Goal: Task Accomplishment & Management: Complete application form

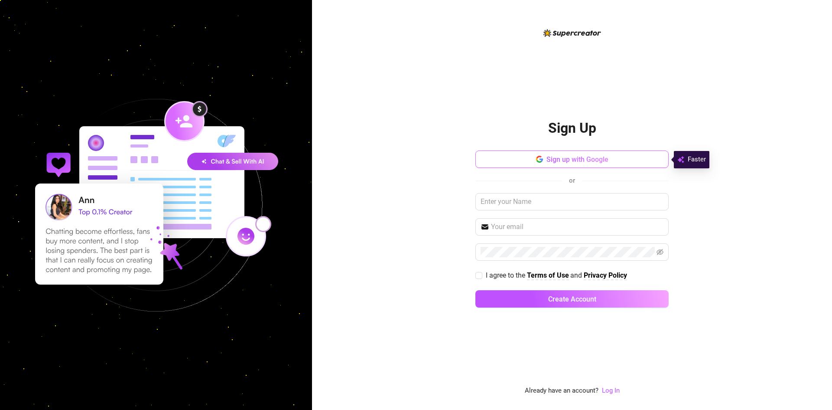
click at [590, 164] on button "Sign up with Google" at bounding box center [572, 158] width 193 height 17
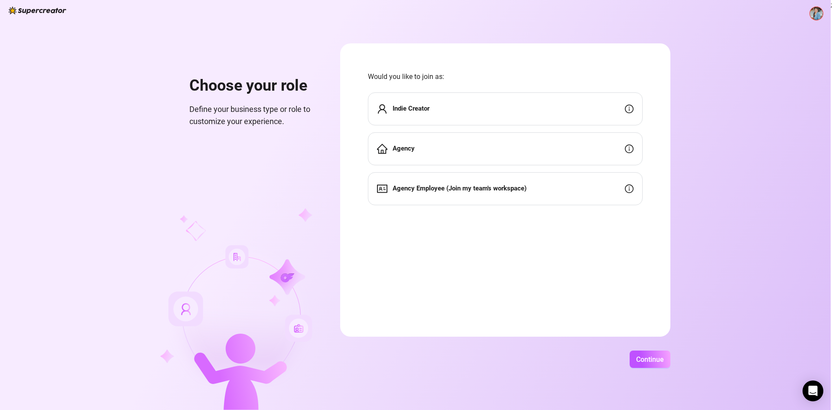
click at [508, 151] on div "Agency" at bounding box center [505, 148] width 275 height 33
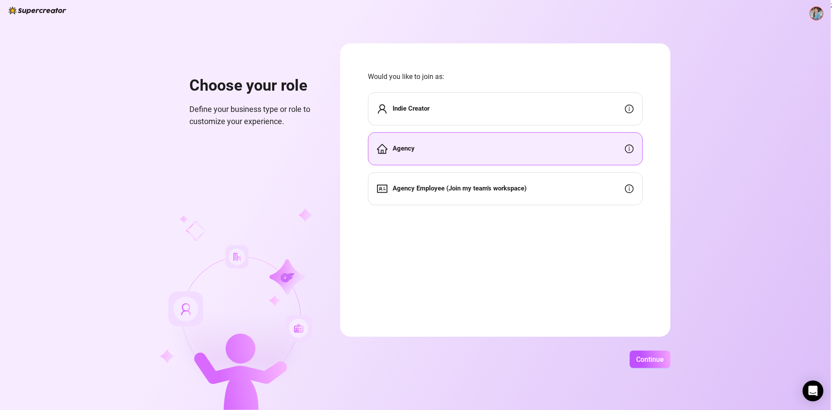
click at [522, 183] on span "Agency Employee (Join my team's workspace)" at bounding box center [460, 188] width 134 height 10
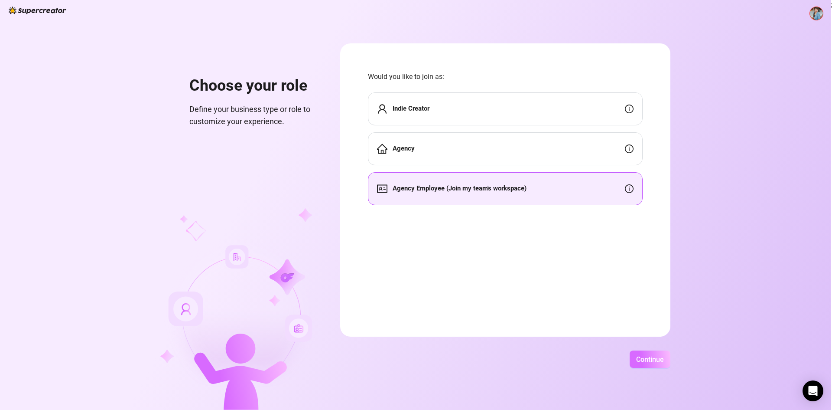
click at [643, 356] on button "Continue" at bounding box center [650, 358] width 41 height 17
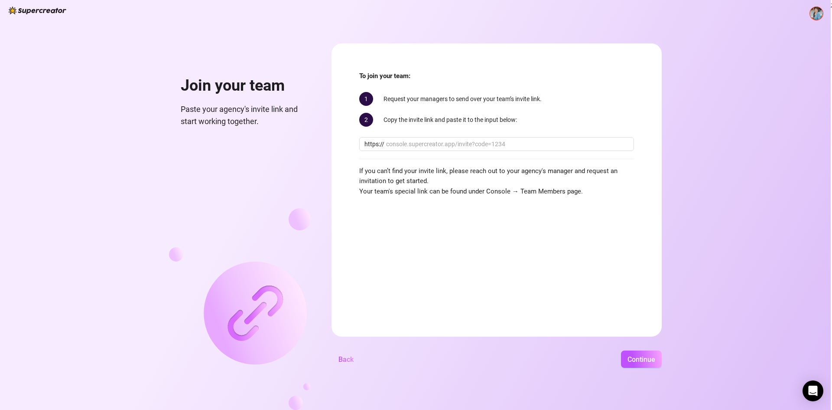
click at [818, 136] on div "Join your team Paste your agency's invite link and start working together. To j…" at bounding box center [415, 205] width 831 height 410
click at [424, 140] on input "text" at bounding box center [507, 144] width 243 height 10
paste input "[DOMAIN_NAME][URL]"
type input "[DOMAIN_NAME][URL]"
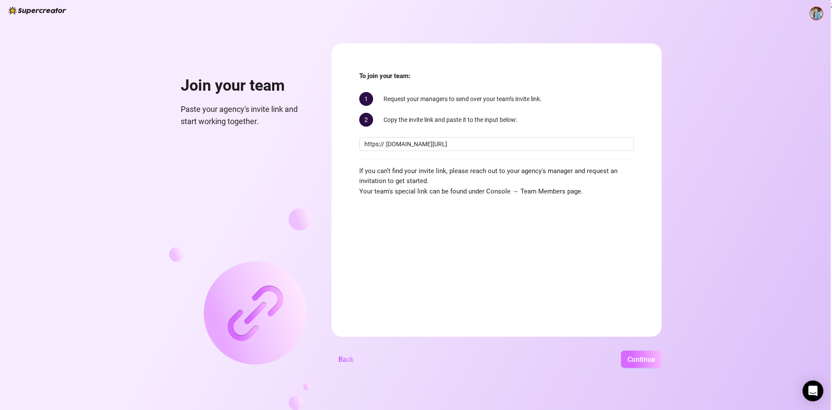
scroll to position [0, 0]
click at [636, 355] on span "Continue" at bounding box center [642, 359] width 28 height 8
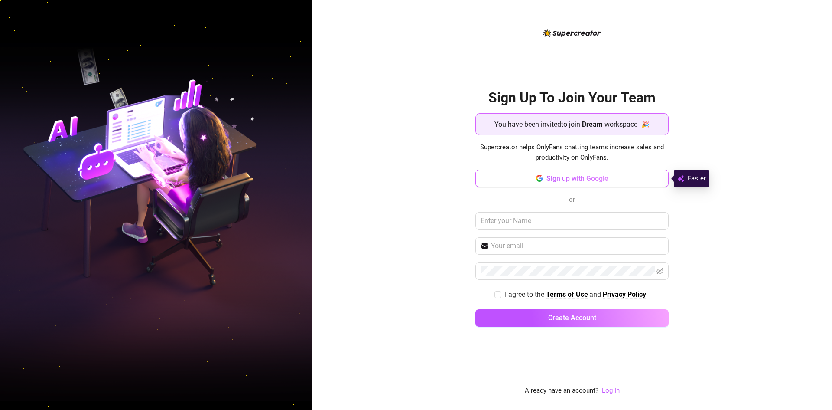
click at [635, 176] on button "Sign up with Google" at bounding box center [572, 177] width 193 height 17
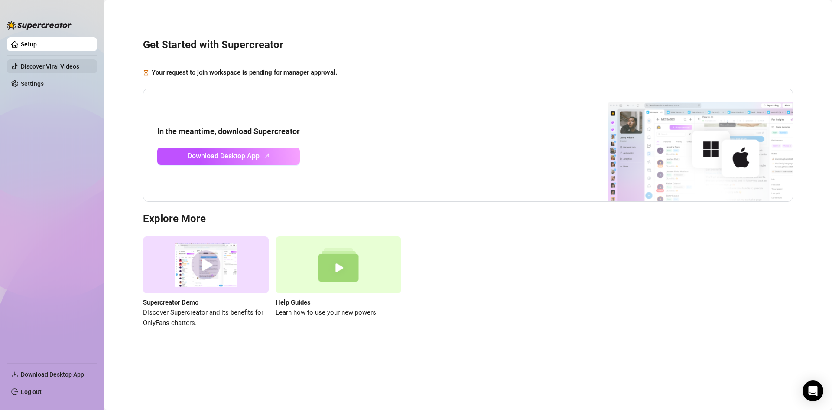
click at [38, 67] on link "Discover Viral Videos" at bounding box center [50, 66] width 59 height 7
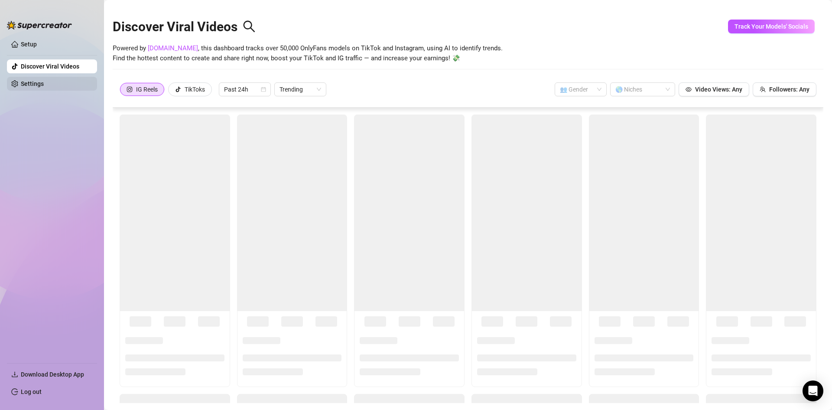
click at [37, 85] on link "Settings" at bounding box center [32, 83] width 23 height 7
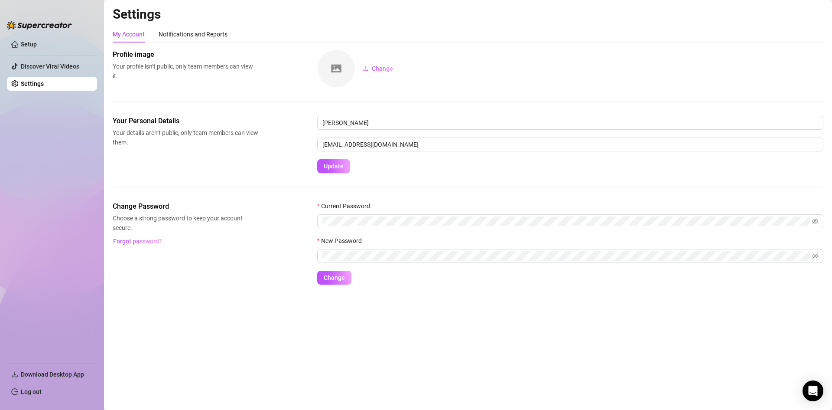
click at [34, 148] on ul "Setup Discover Viral Videos Settings" at bounding box center [52, 196] width 90 height 325
click at [37, 41] on link "Setup" at bounding box center [29, 44] width 16 height 7
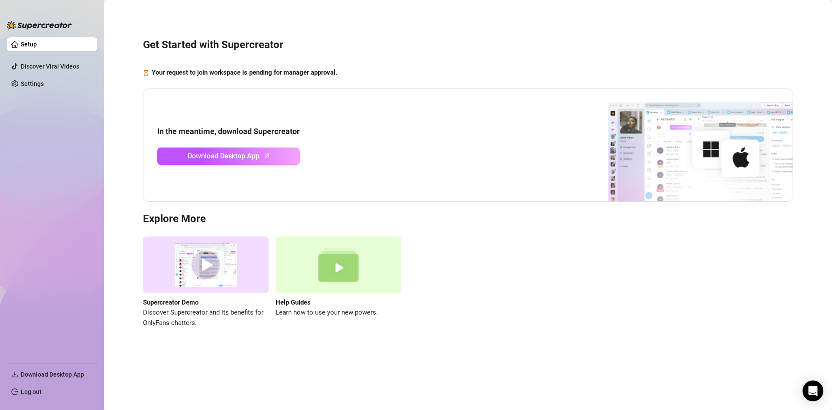
click at [48, 23] on img at bounding box center [39, 25] width 65 height 9
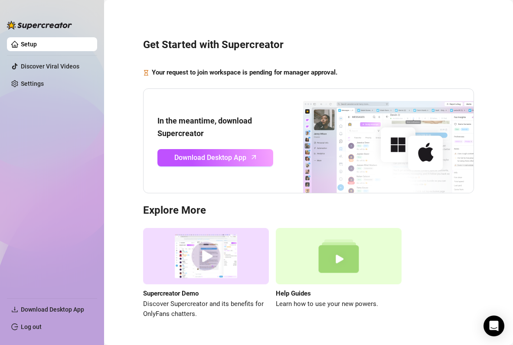
click at [186, 25] on div "Get Started with Supercreator Your request to join workspace is pending for man…" at bounding box center [308, 173] width 391 height 335
click at [477, 69] on div "Get Started with Supercreator Your request to join workspace is pending for man…" at bounding box center [308, 173] width 391 height 335
click at [437, 52] on div "Get Started with Supercreator Your request to join workspace is pending for man…" at bounding box center [308, 173] width 391 height 335
click at [31, 43] on link "Setup" at bounding box center [29, 44] width 16 height 7
click at [22, 45] on link "Setup" at bounding box center [29, 44] width 16 height 7
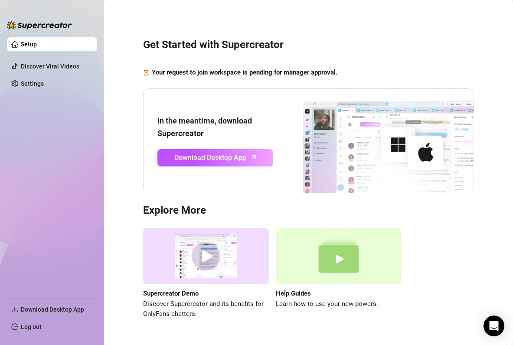
click at [22, 44] on link "Setup" at bounding box center [29, 44] width 16 height 7
click at [42, 65] on link "Discover Viral Videos" at bounding box center [50, 66] width 59 height 7
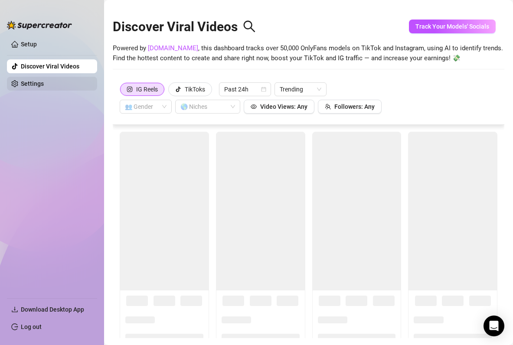
click at [37, 83] on link "Settings" at bounding box center [32, 83] width 23 height 7
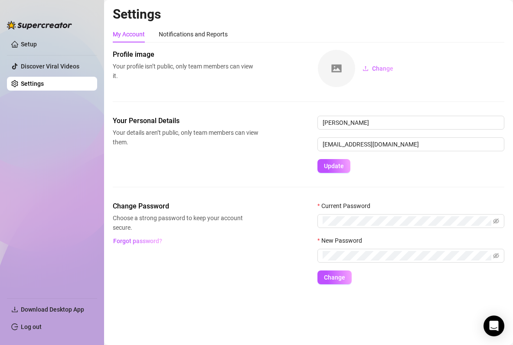
click at [37, 26] on img at bounding box center [39, 25] width 65 height 9
click at [69, 306] on span "Download Desktop App" at bounding box center [55, 310] width 69 height 14
